Goal: Contribute content: Add original content to the website for others to see

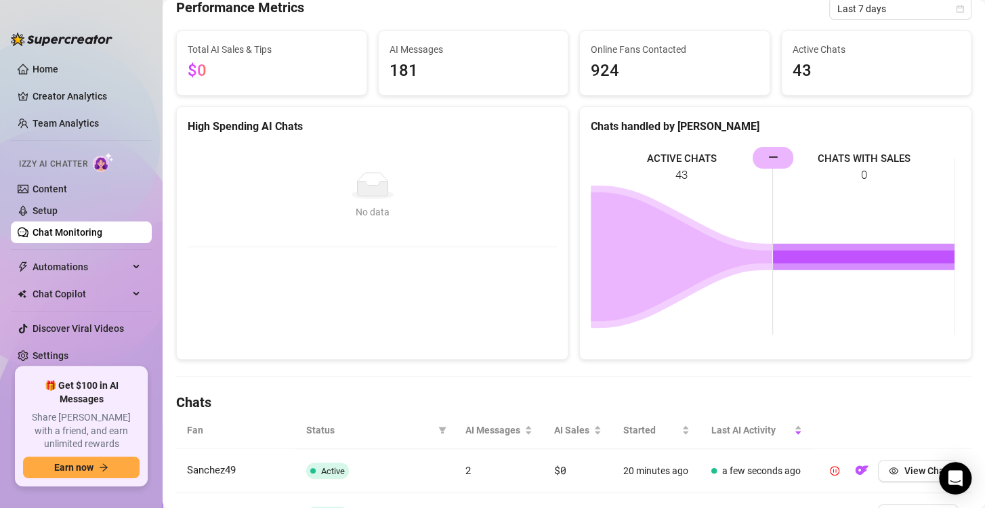
scroll to position [271, 0]
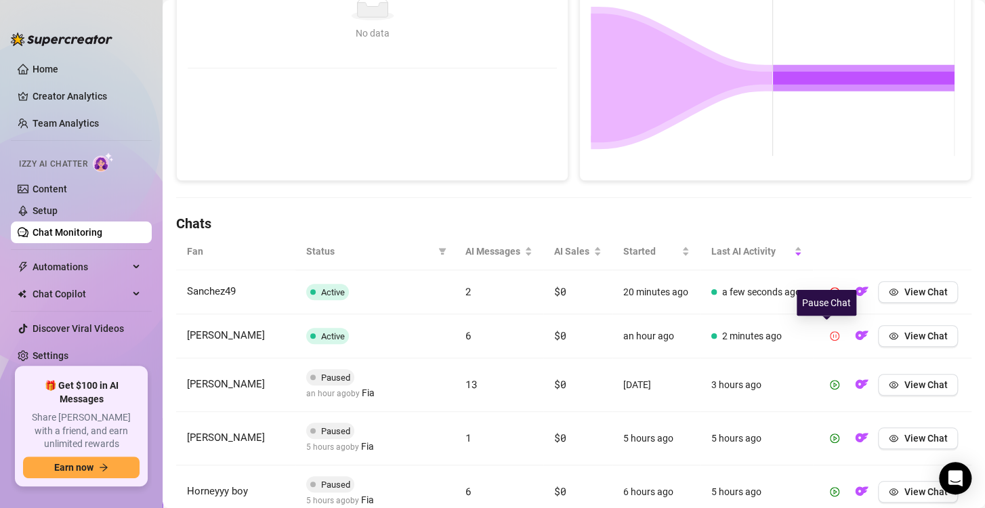
click at [830, 333] on icon "pause-circle" at bounding box center [834, 335] width 9 height 9
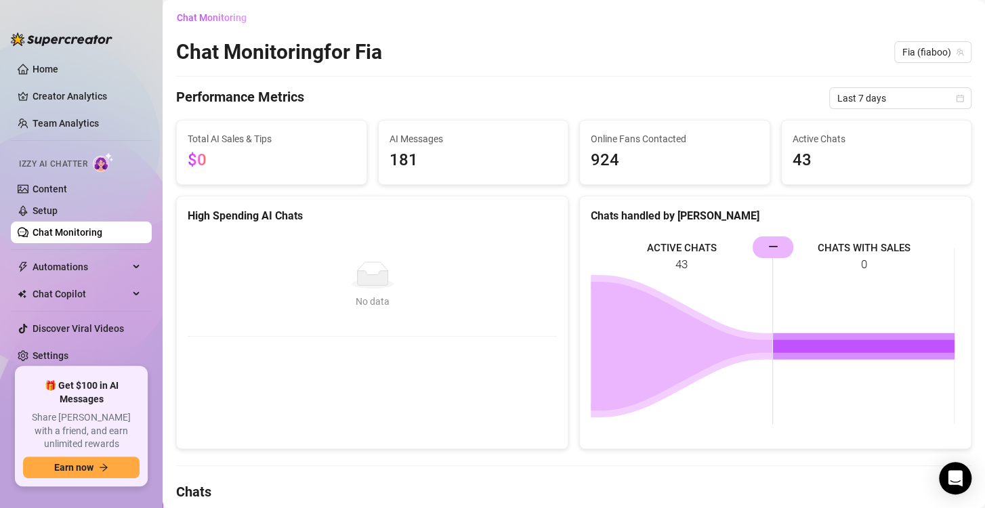
scroll to position [0, 0]
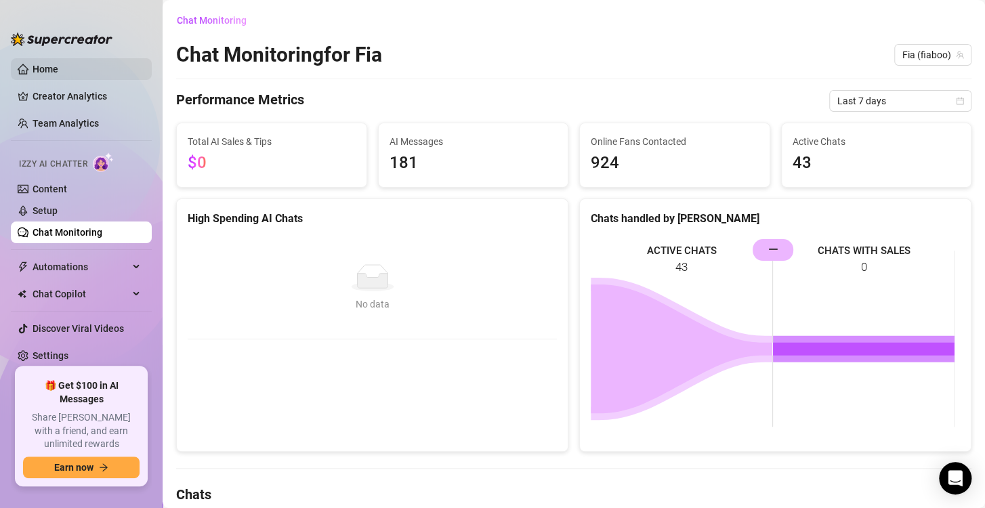
click at [58, 75] on link "Home" at bounding box center [46, 69] width 26 height 11
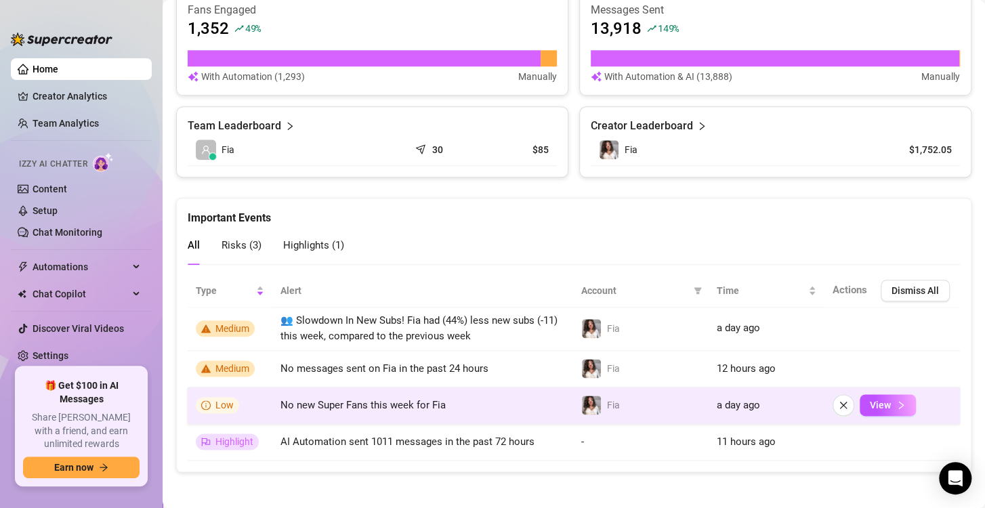
scroll to position [588, 0]
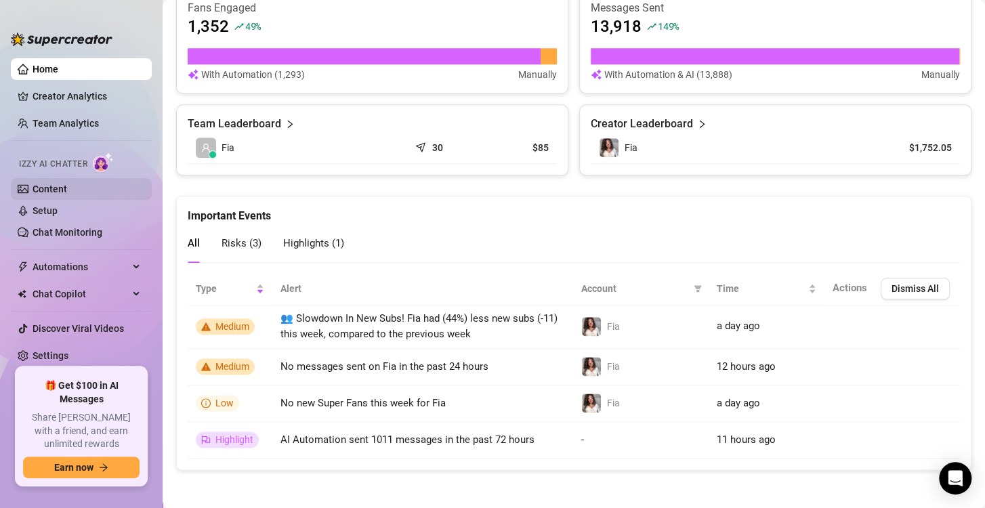
click at [56, 186] on link "Content" at bounding box center [50, 189] width 35 height 11
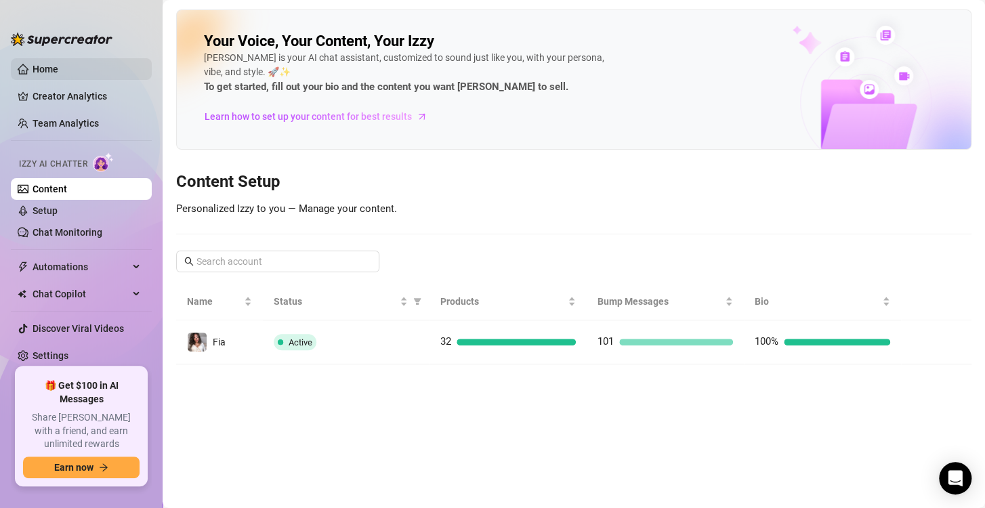
click at [58, 75] on link "Home" at bounding box center [46, 69] width 26 height 11
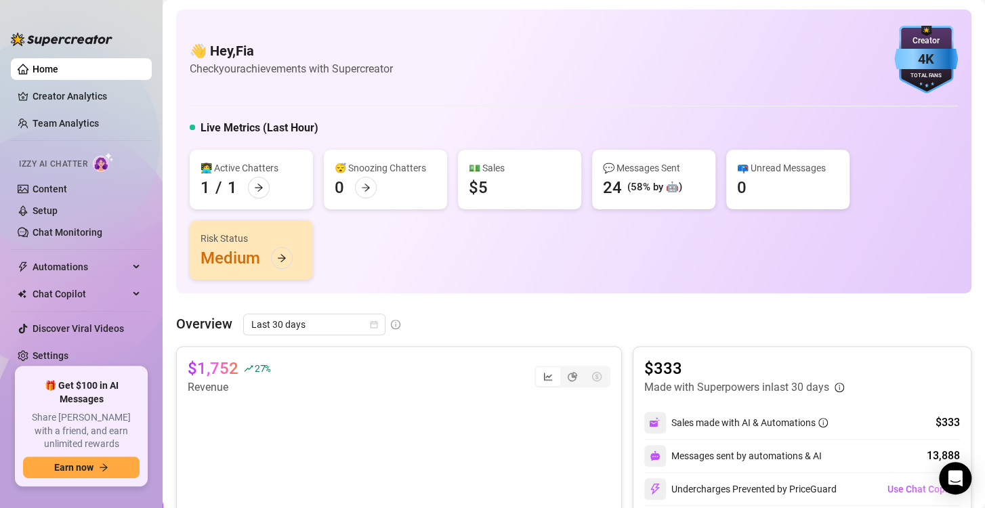
click at [54, 174] on div "Izzy AI Chatter" at bounding box center [80, 162] width 144 height 30
click at [54, 187] on link "Content" at bounding box center [50, 189] width 35 height 11
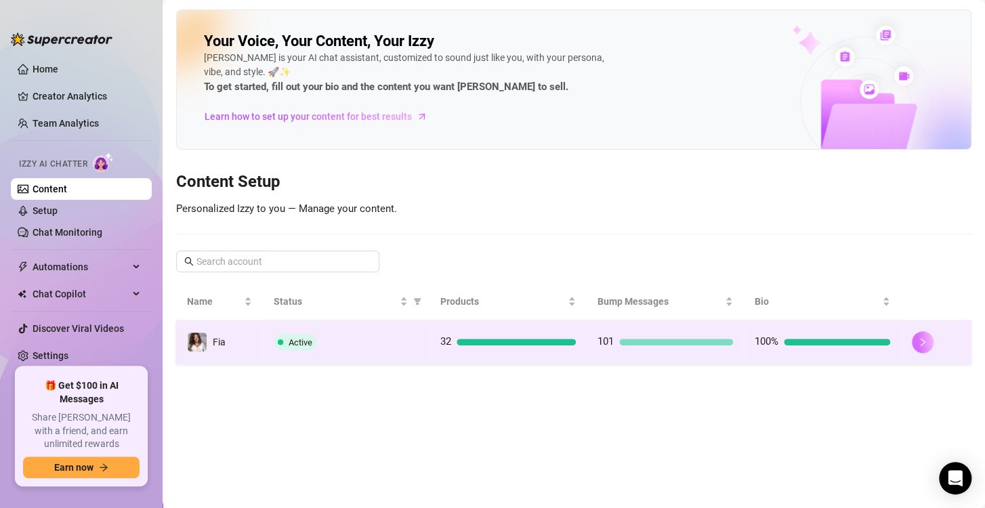
click at [931, 343] on button "button" at bounding box center [923, 342] width 22 height 22
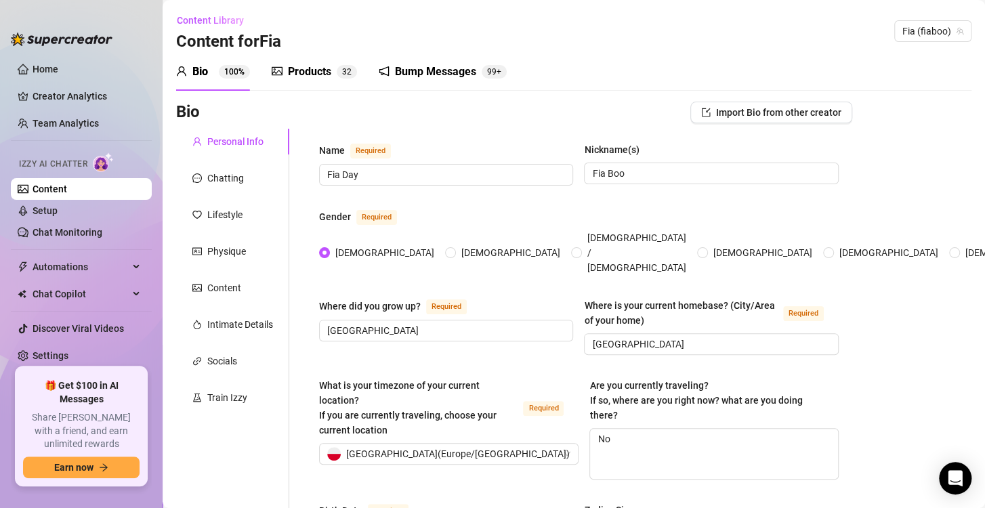
radio input "true"
type input "[DATE]"
click at [736, 117] on span "Import Bio from other creator" at bounding box center [778, 112] width 125 height 11
click at [329, 81] on div "Products 3 2" at bounding box center [314, 72] width 85 height 38
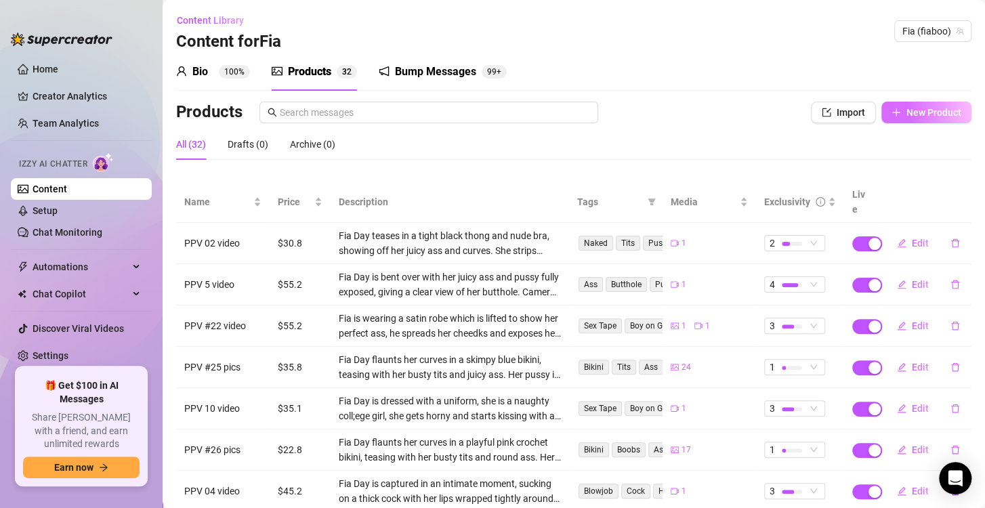
click at [930, 113] on span "New Product" at bounding box center [934, 112] width 55 height 11
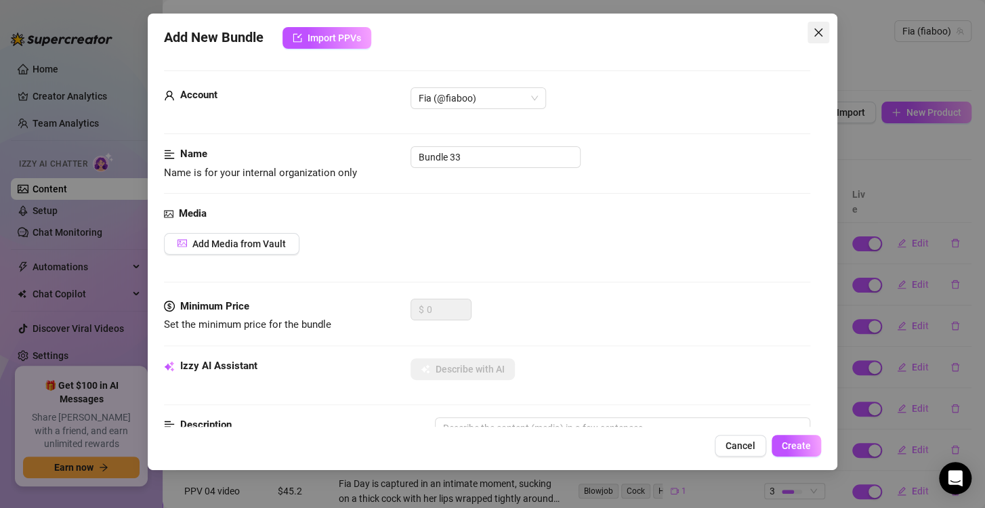
click at [826, 41] on button "Close" at bounding box center [819, 33] width 22 height 22
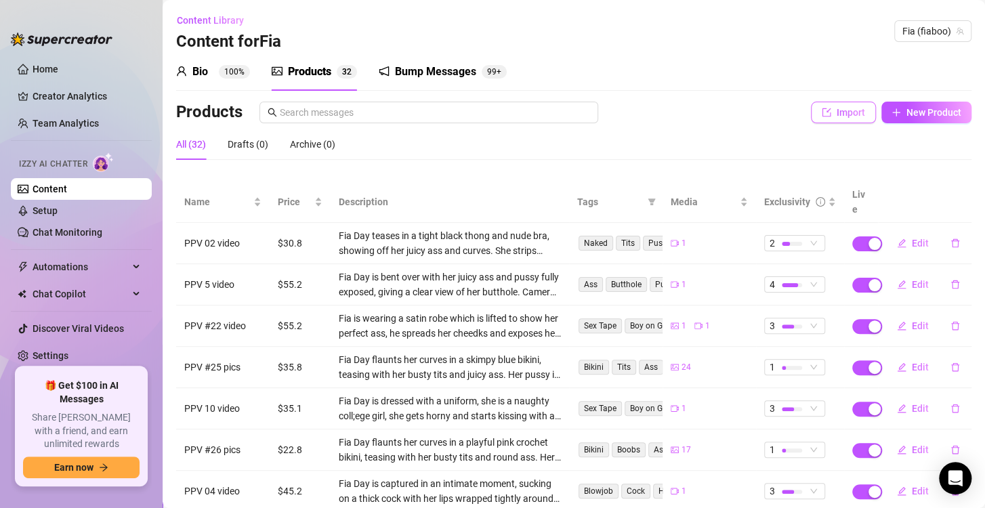
click at [844, 123] on button "Import" at bounding box center [843, 113] width 65 height 22
type textarea "Type your message here..."
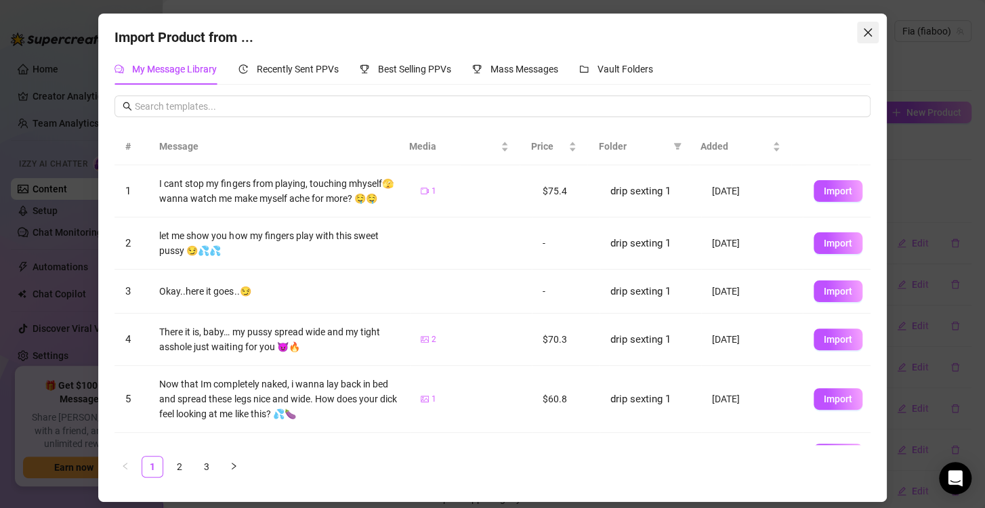
click at [864, 33] on icon "close" at bounding box center [868, 32] width 11 height 11
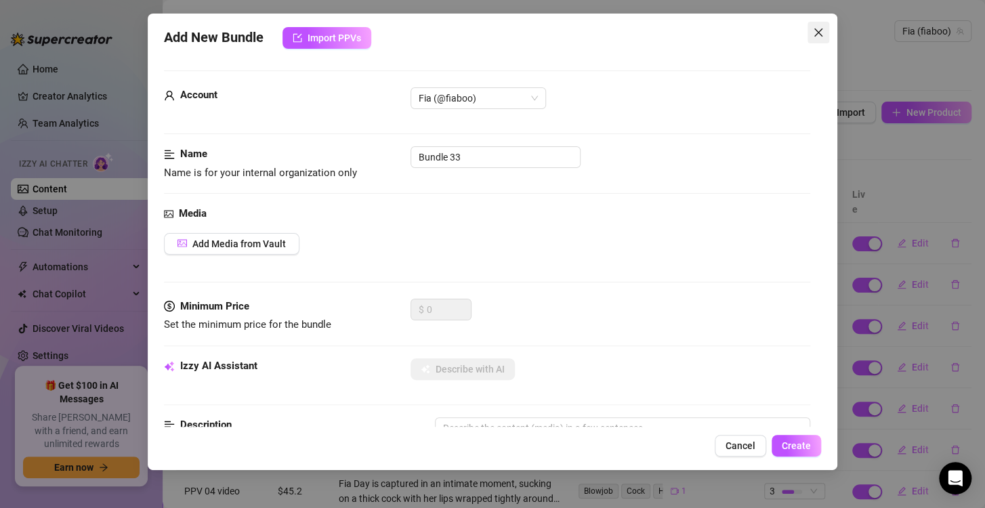
click at [816, 28] on icon "close" at bounding box center [818, 32] width 11 height 11
